Goal: Information Seeking & Learning: Learn about a topic

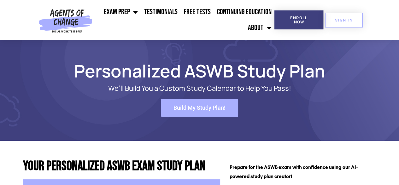
click at [225, 111] on link "Build My Study Plan!" at bounding box center [199, 107] width 77 height 18
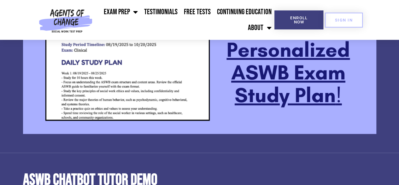
scroll to position [613, 0]
click at [254, 9] on link "Continuing Education" at bounding box center [244, 12] width 61 height 16
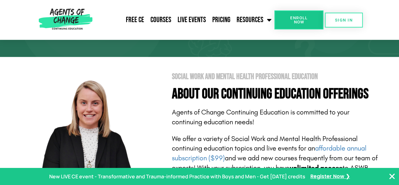
scroll to position [1, 0]
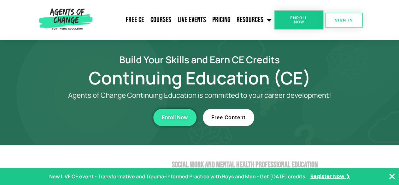
click at [225, 112] on link "Free Content" at bounding box center [228, 117] width 51 height 17
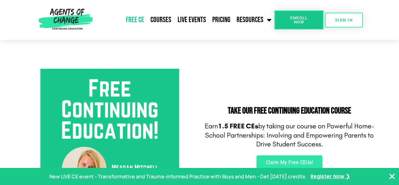
scroll to position [199, 0]
